Goal: Information Seeking & Learning: Learn about a topic

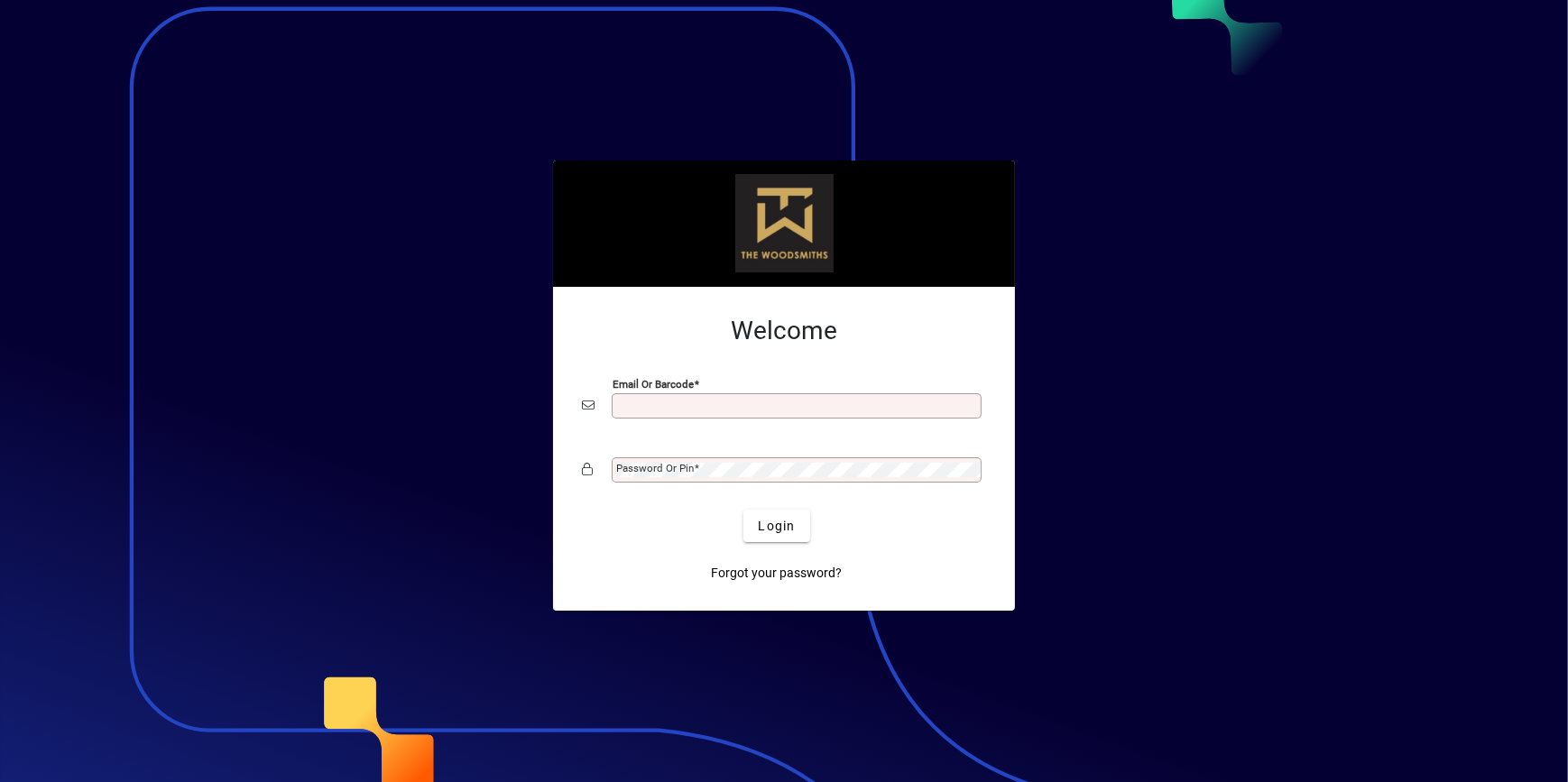
type input "**********"
click at [789, 515] on button "Login" at bounding box center [776, 526] width 66 height 33
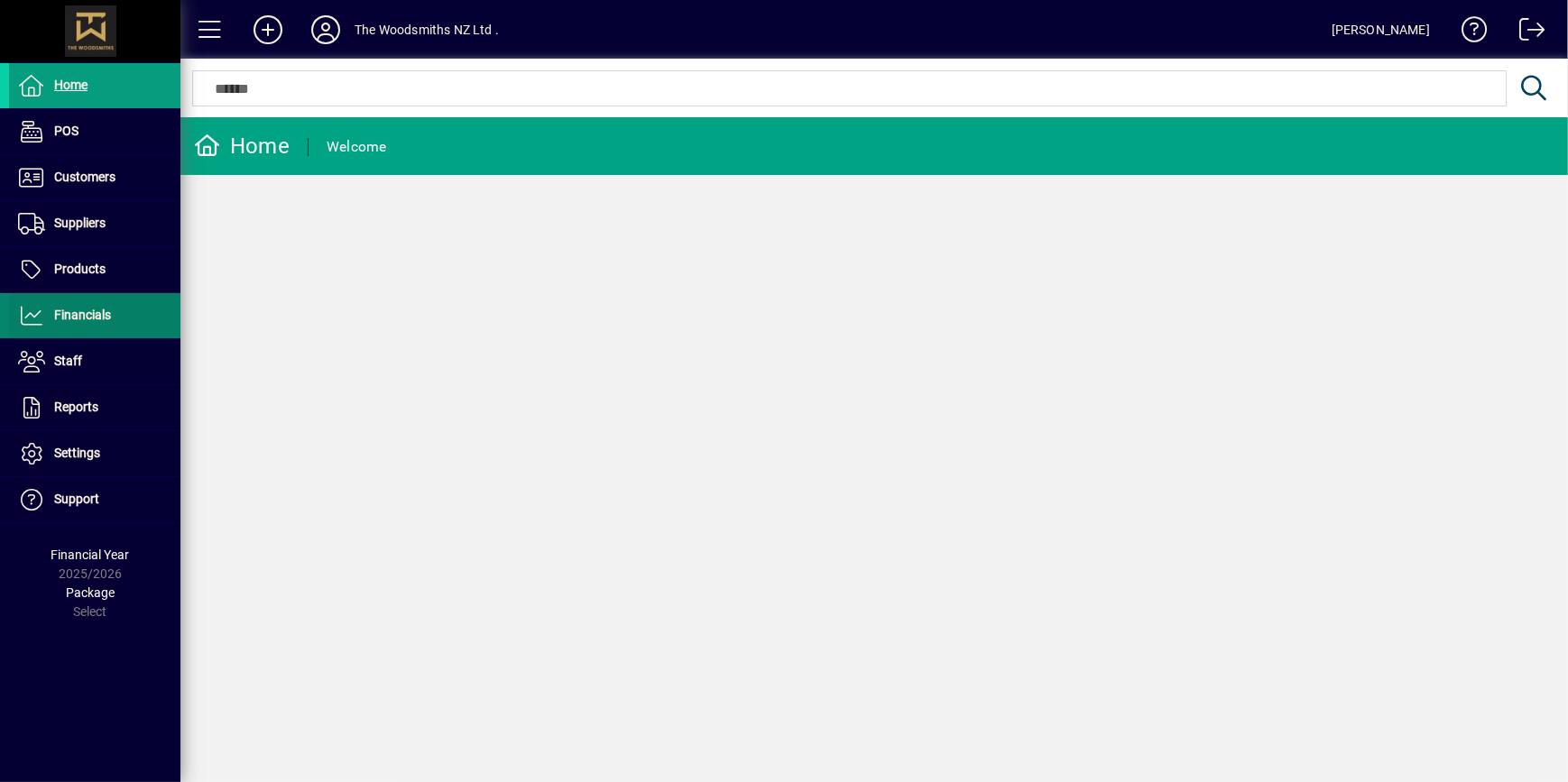
click at [101, 314] on span "Financials" at bounding box center [82, 315] width 56 height 15
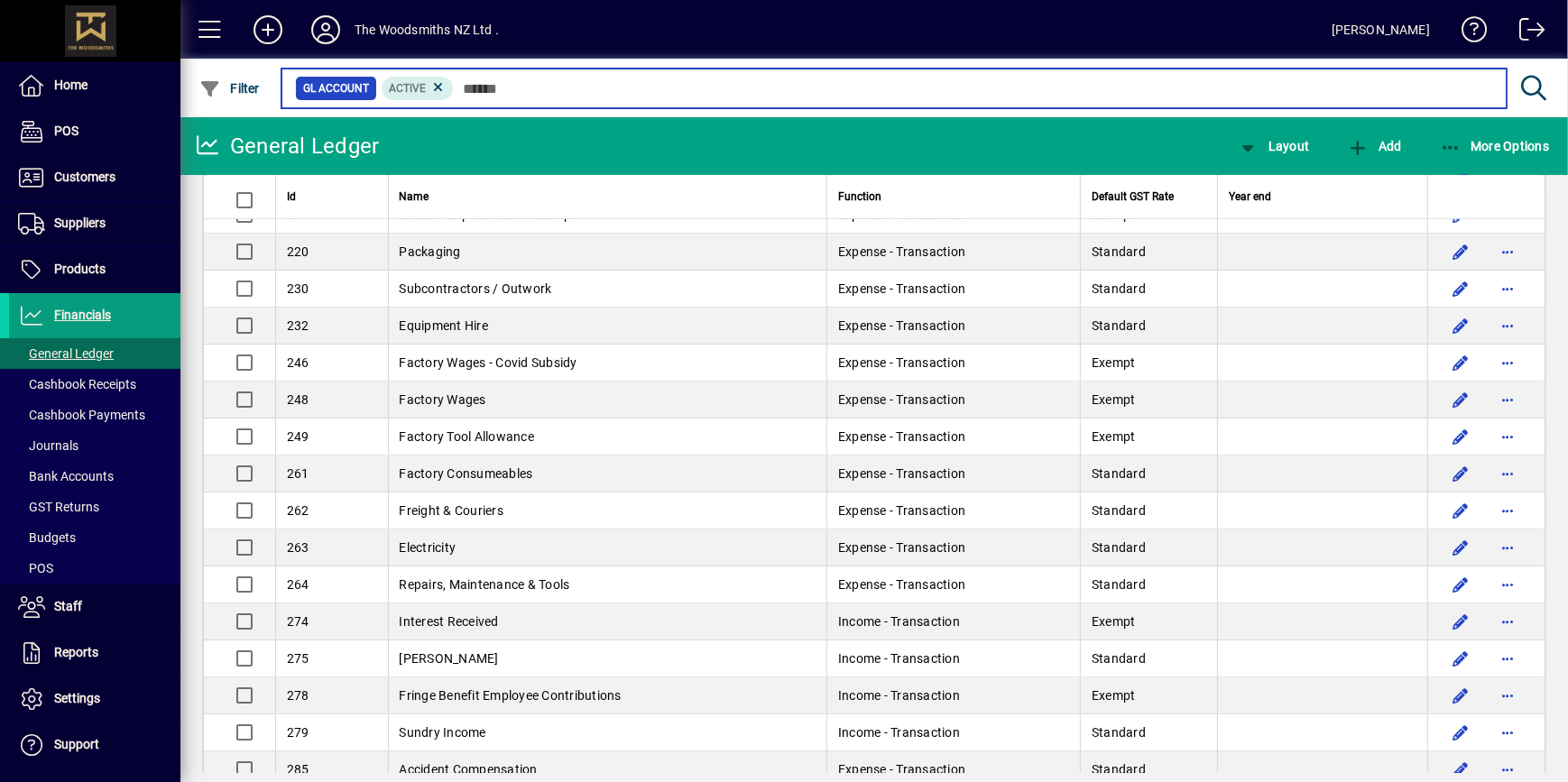
scroll to position [163, 0]
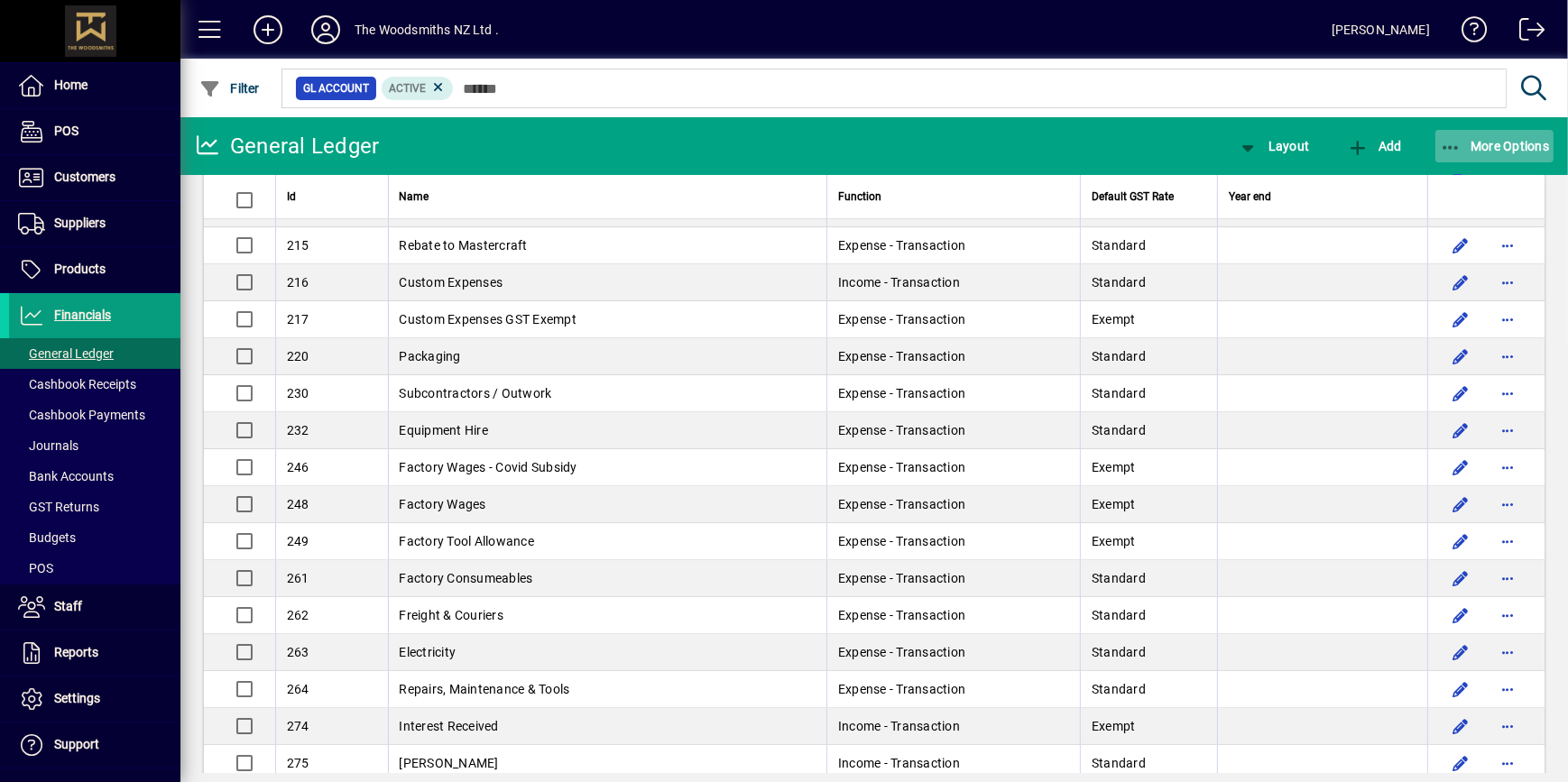
click at [1452, 143] on icon "button" at bounding box center [1450, 148] width 23 height 18
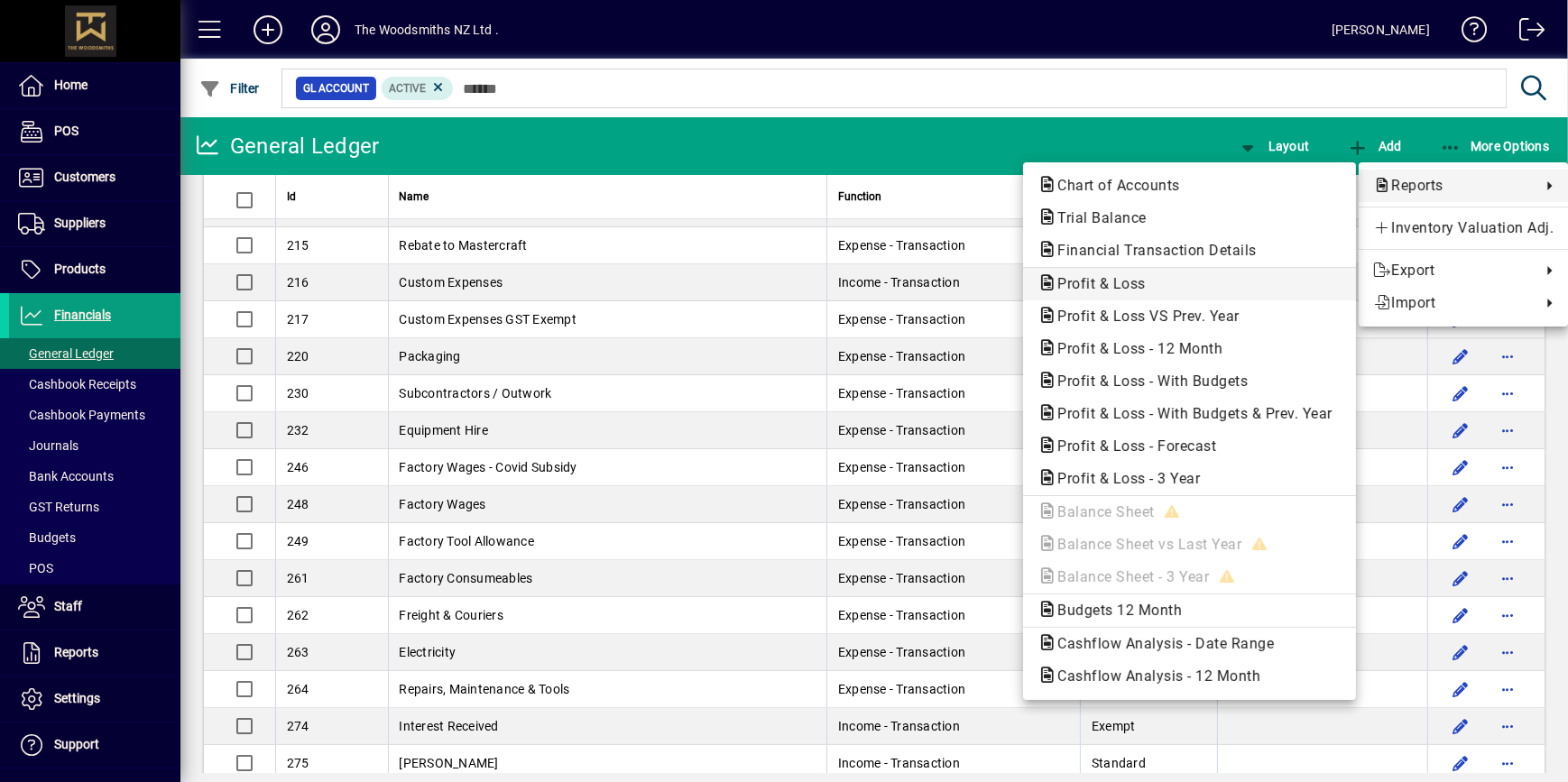
click at [1164, 289] on span "Profit & Loss" at bounding box center [1190, 284] width 304 height 22
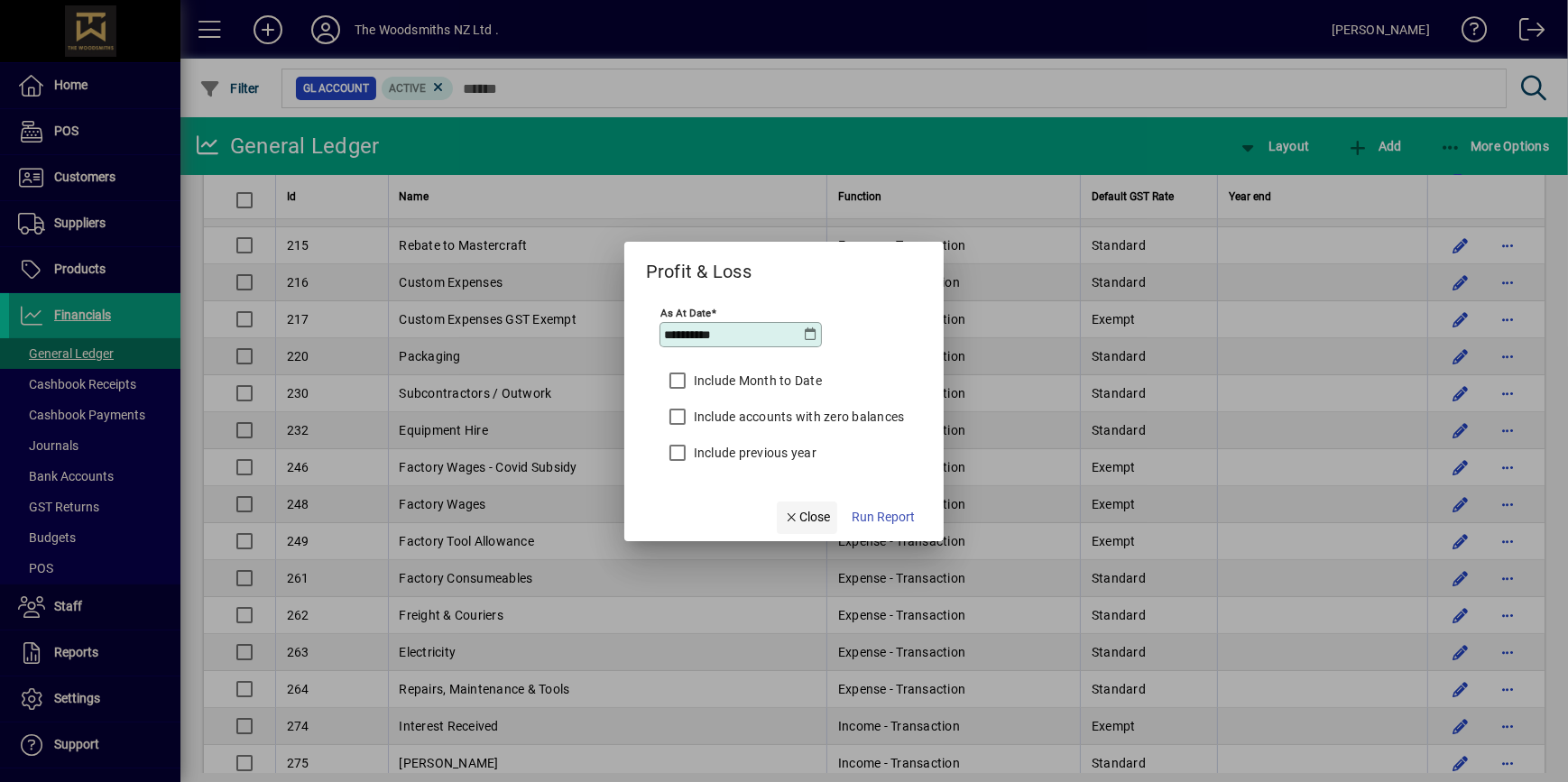
click at [819, 514] on span "Close" at bounding box center [806, 517] width 46 height 19
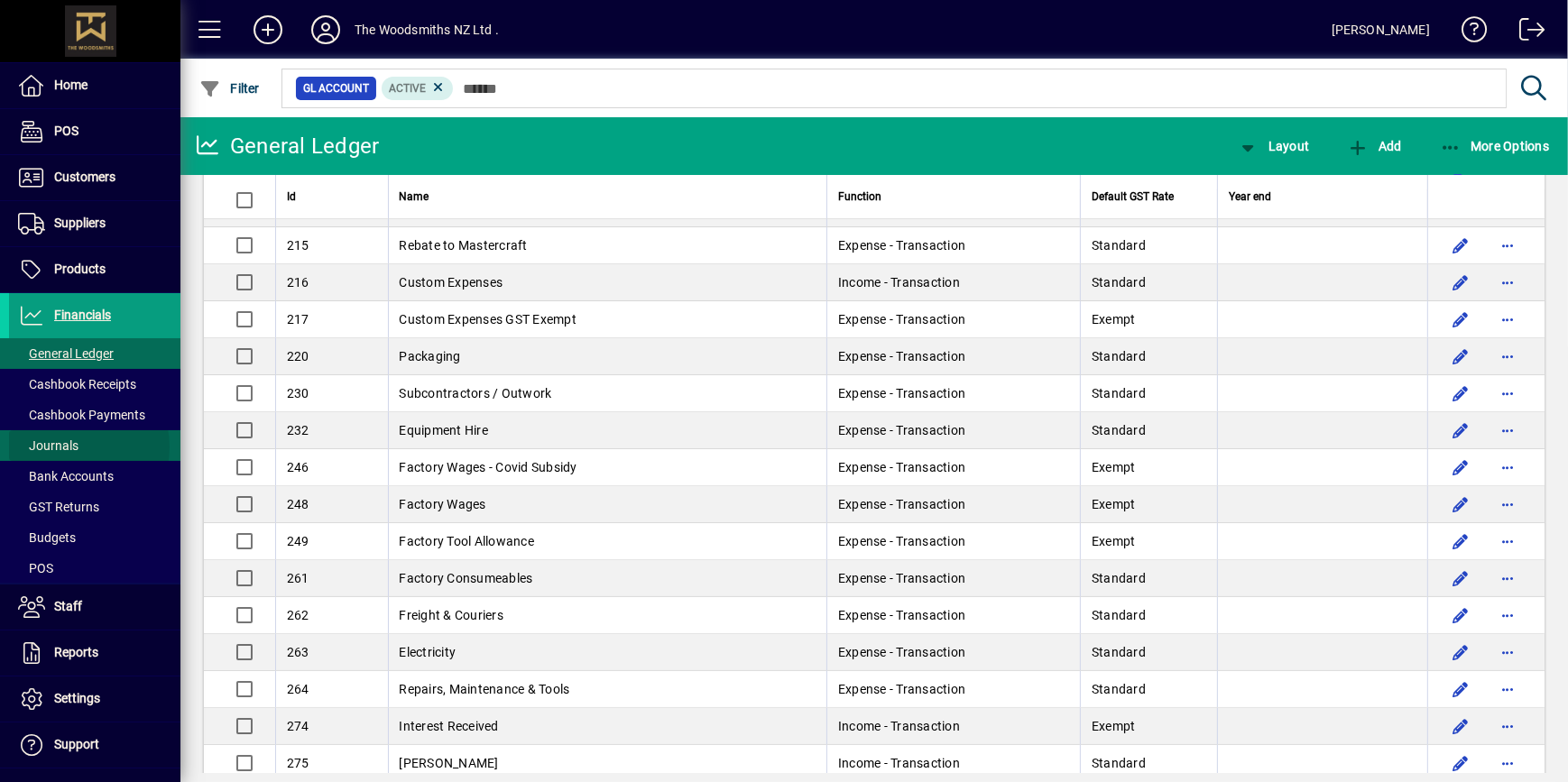
click at [76, 447] on span "Journals" at bounding box center [48, 446] width 60 height 15
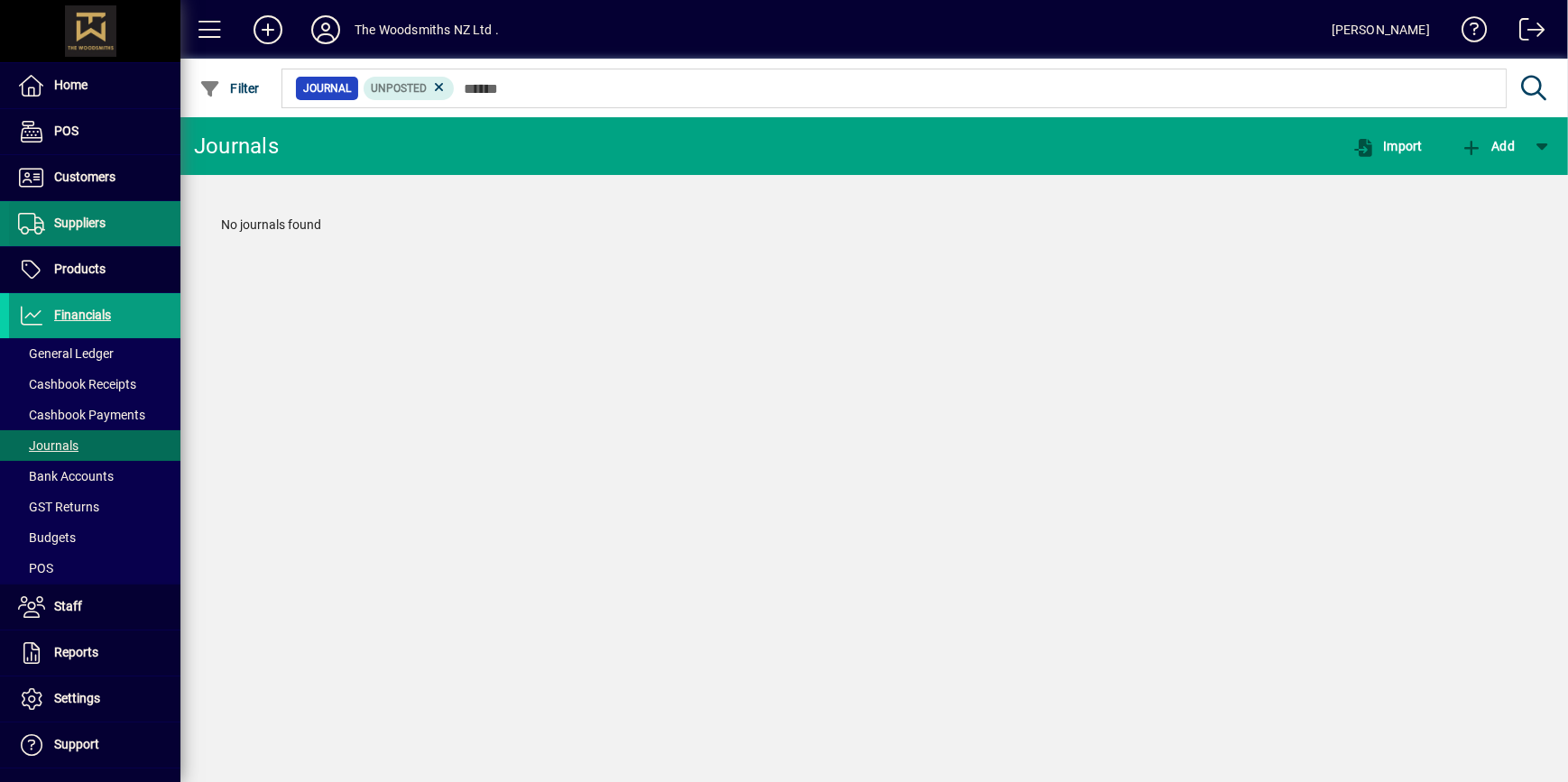
click at [124, 223] on span at bounding box center [95, 224] width 171 height 44
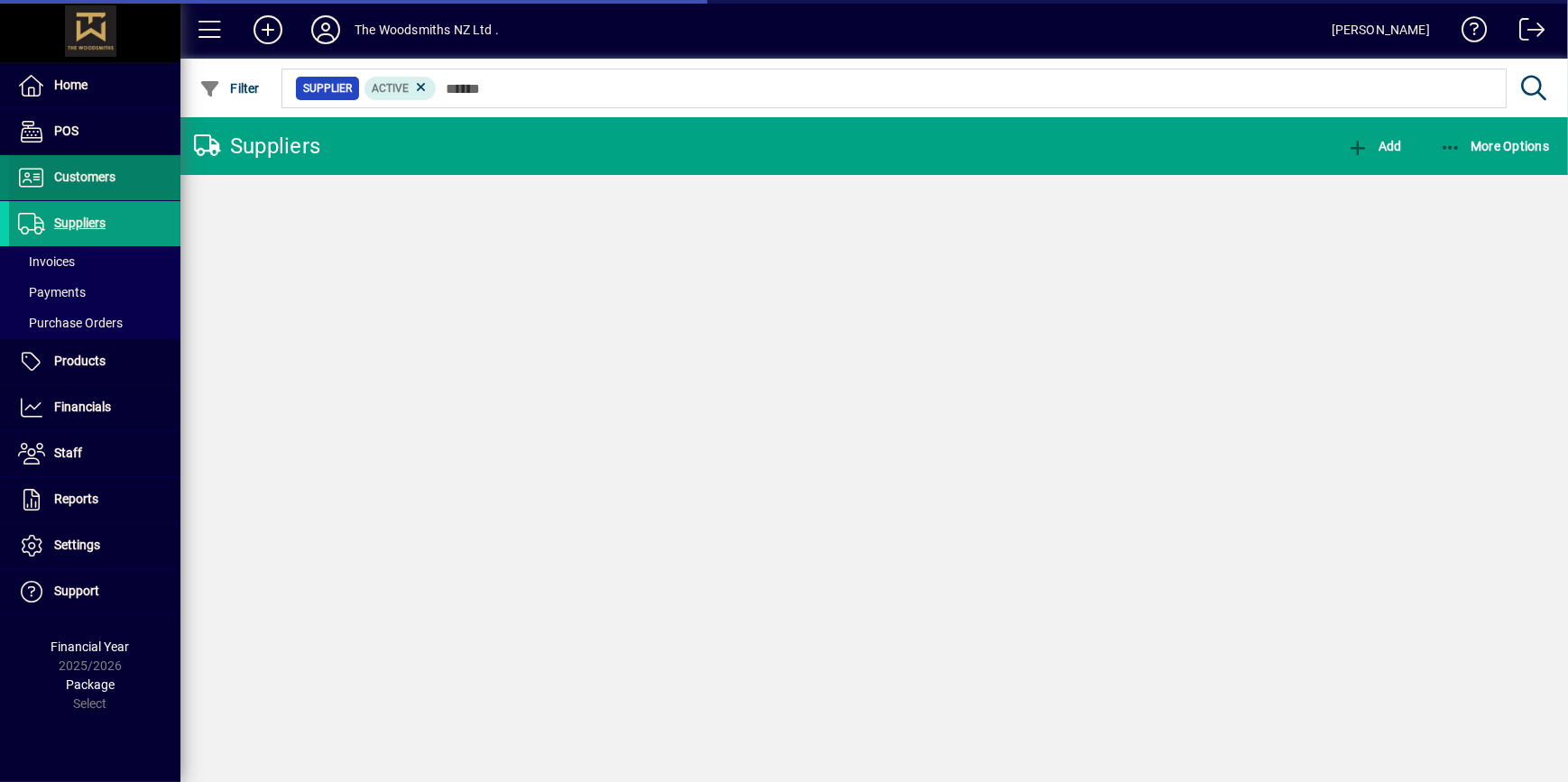
click at [108, 182] on span "Customers" at bounding box center [84, 177] width 61 height 15
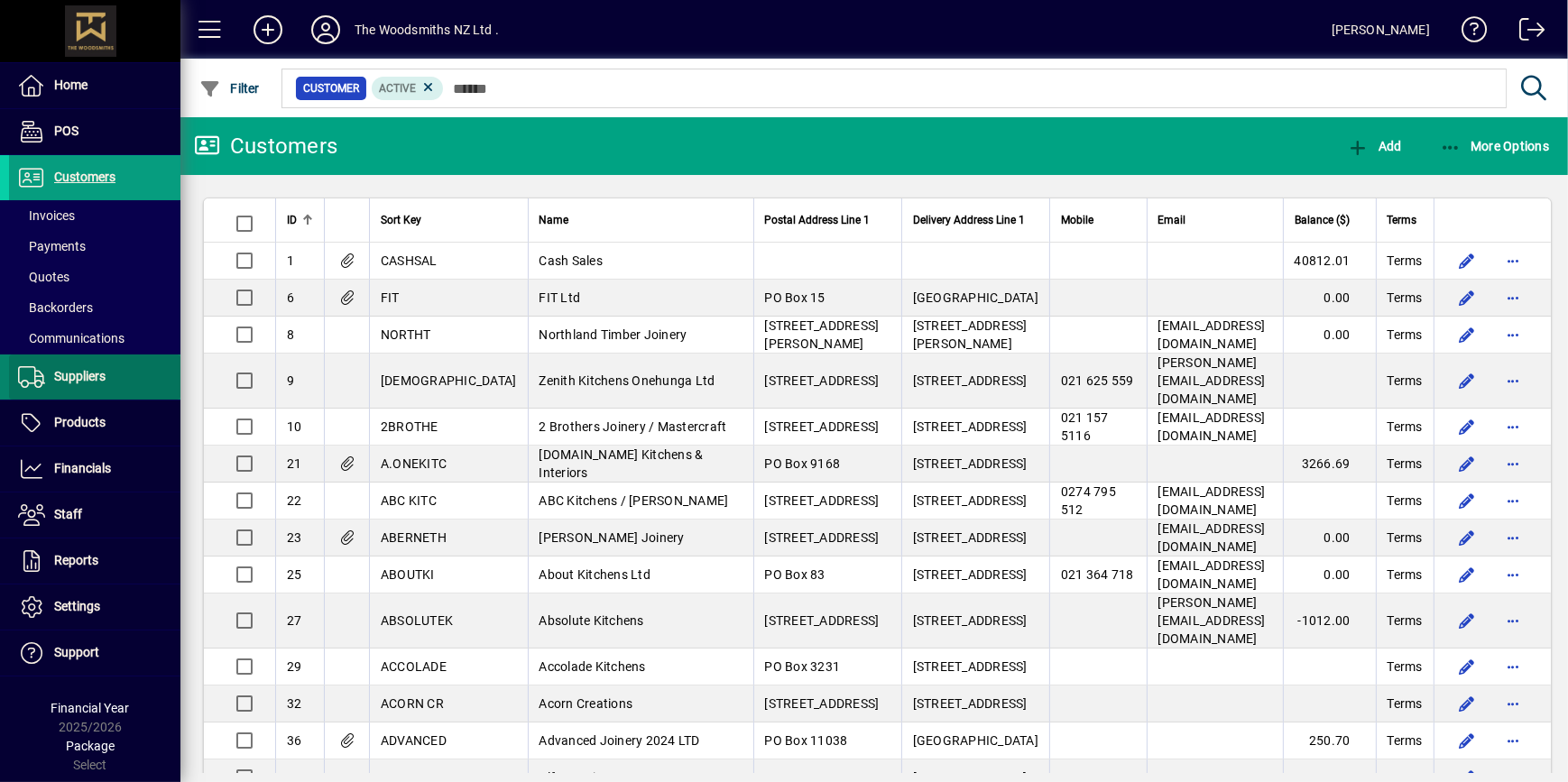
click at [98, 390] on span at bounding box center [95, 377] width 171 height 44
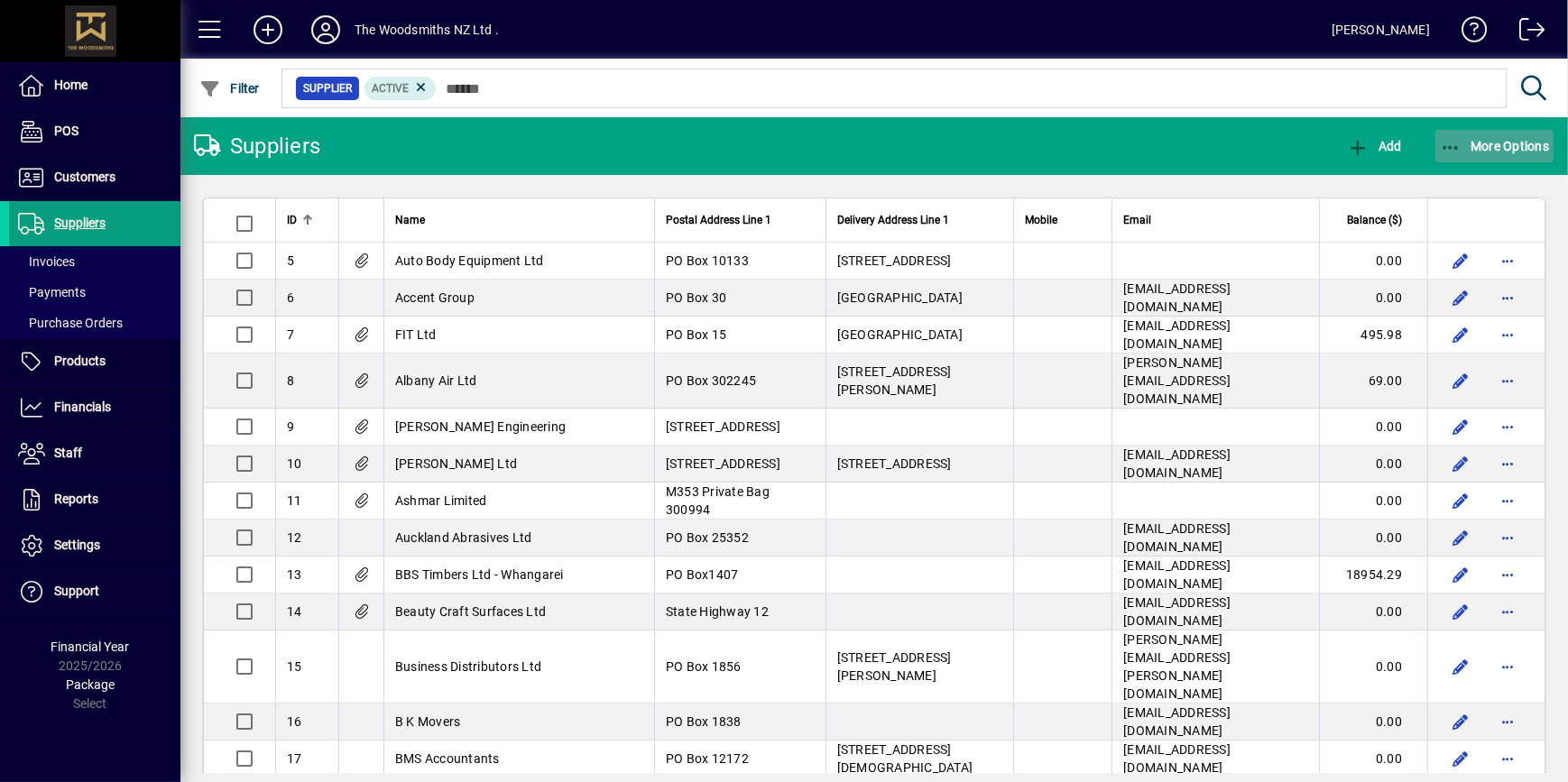
click at [1497, 141] on span "More Options" at bounding box center [1494, 146] width 110 height 15
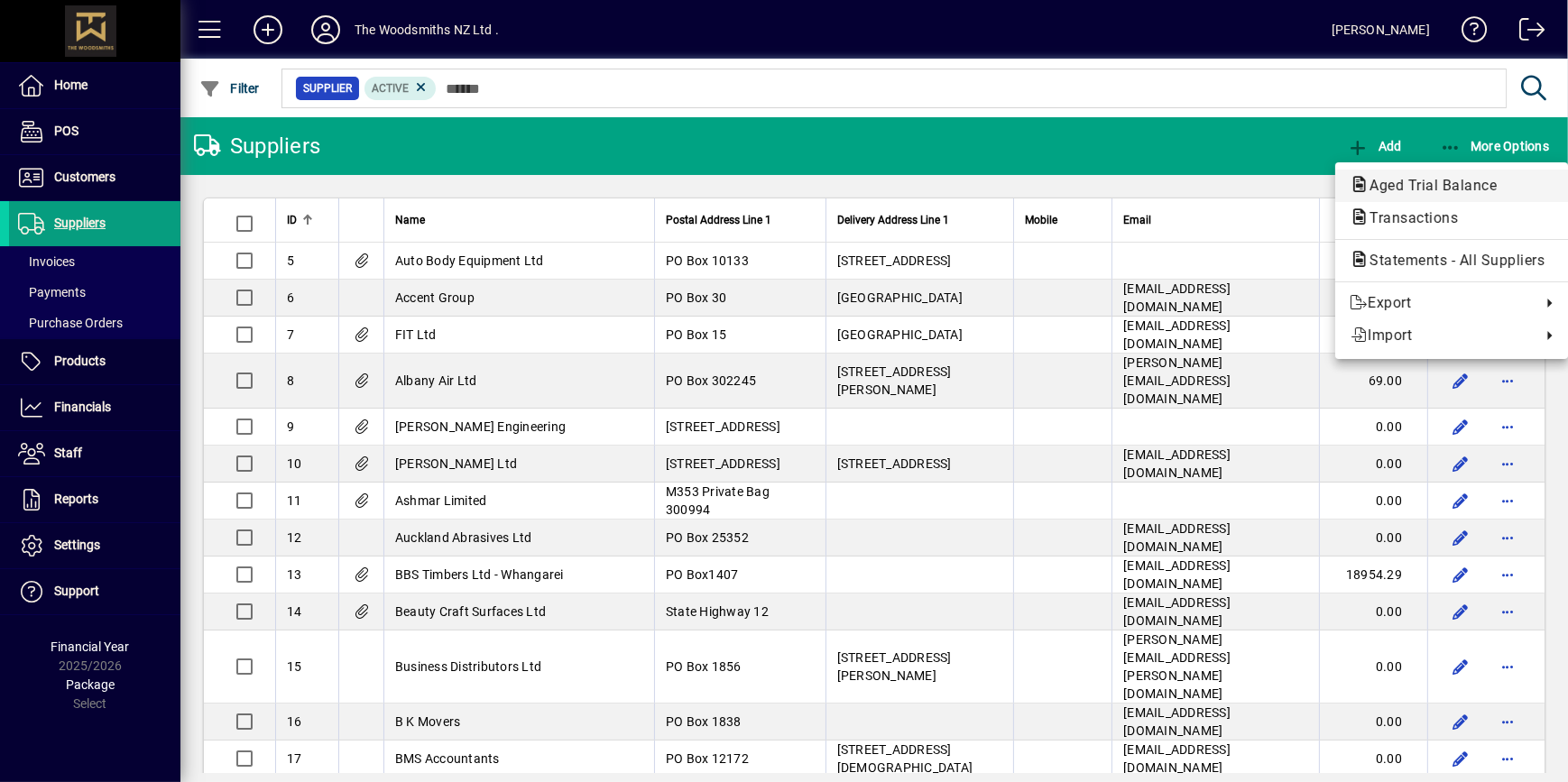
click at [1412, 194] on span "Aged Trial Balance" at bounding box center [1451, 186] width 204 height 22
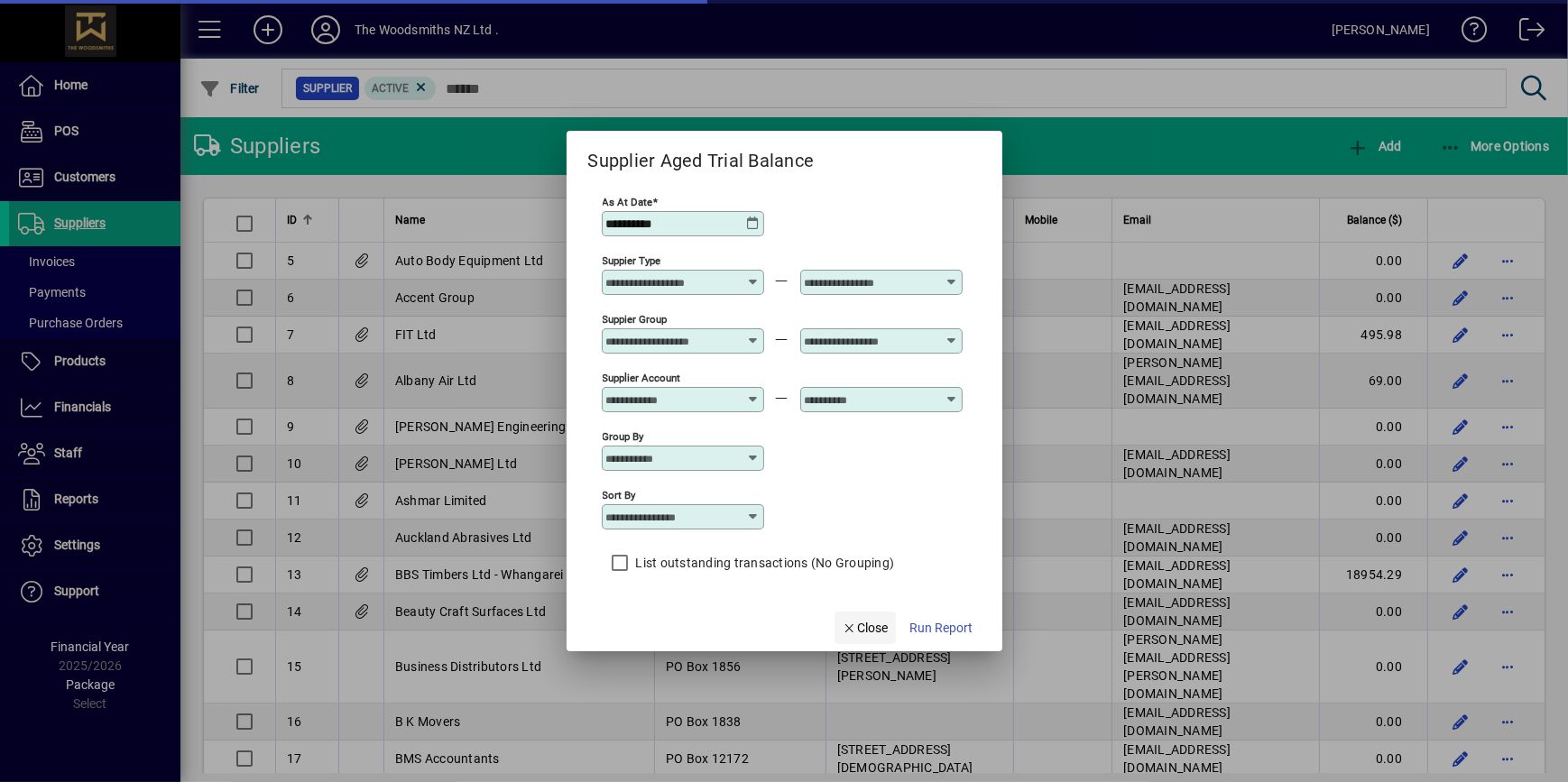
click at [866, 628] on span "Close" at bounding box center [865, 628] width 46 height 19
